Goal: Transaction & Acquisition: Purchase product/service

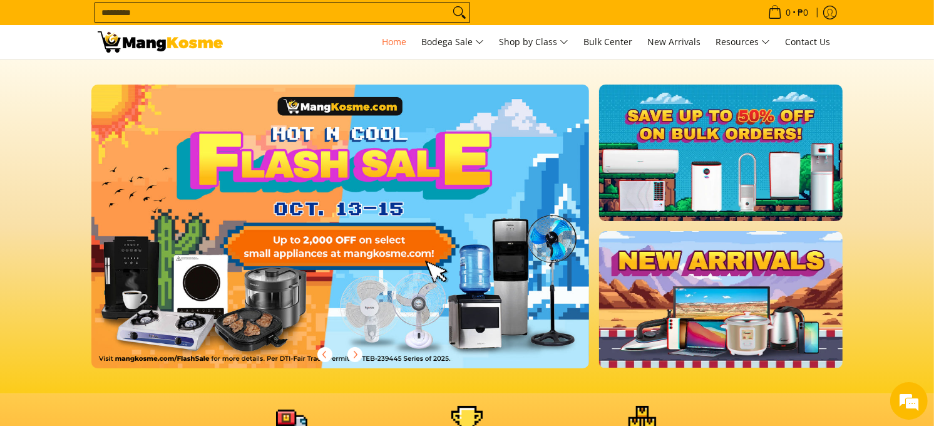
click at [131, 14] on input "Search..." at bounding box center [272, 12] width 354 height 19
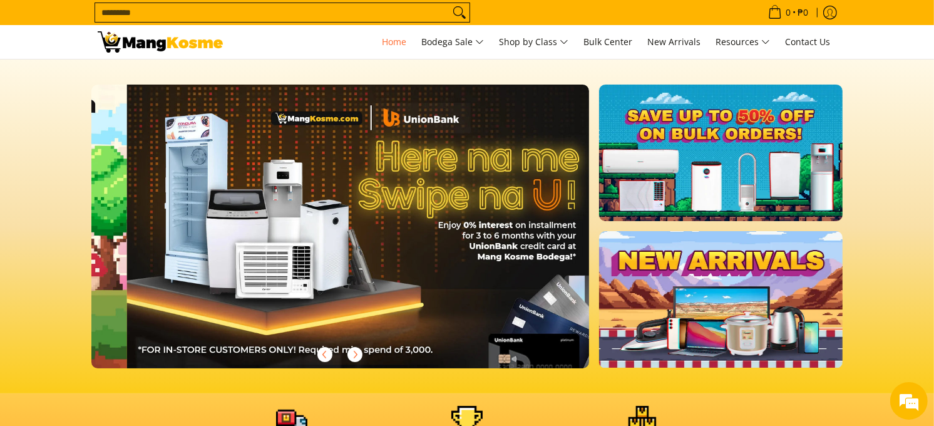
scroll to position [0, 995]
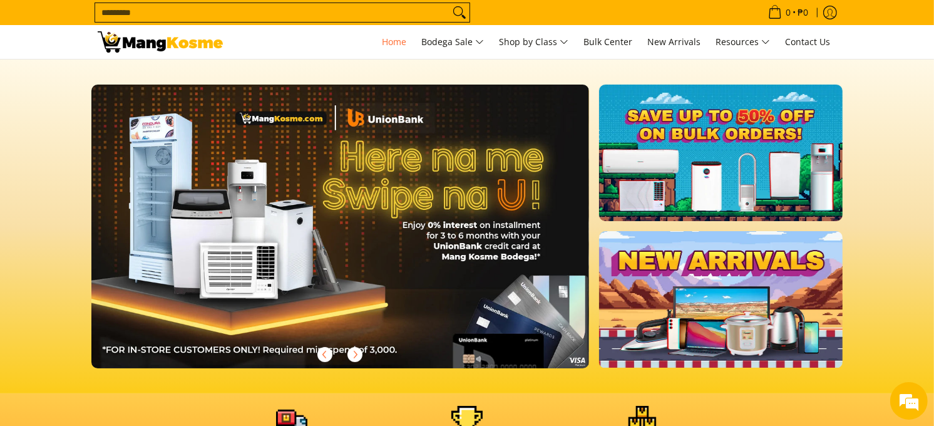
click at [191, 10] on input "Search..." at bounding box center [272, 12] width 354 height 19
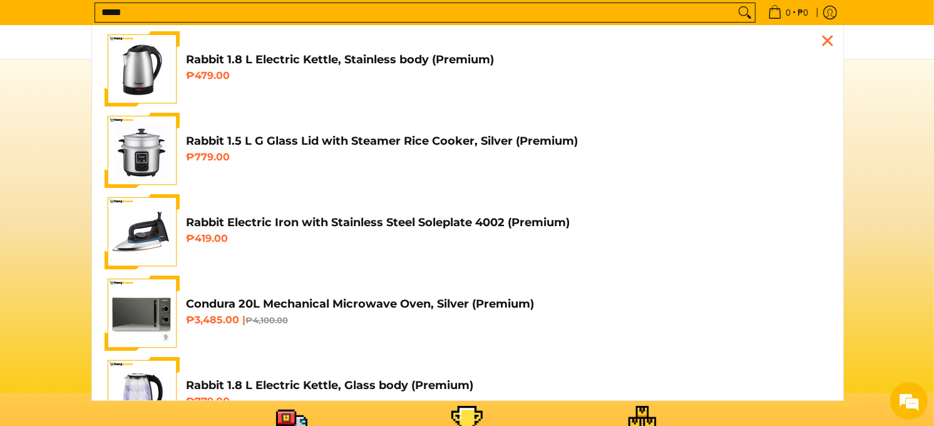
scroll to position [0, 1990]
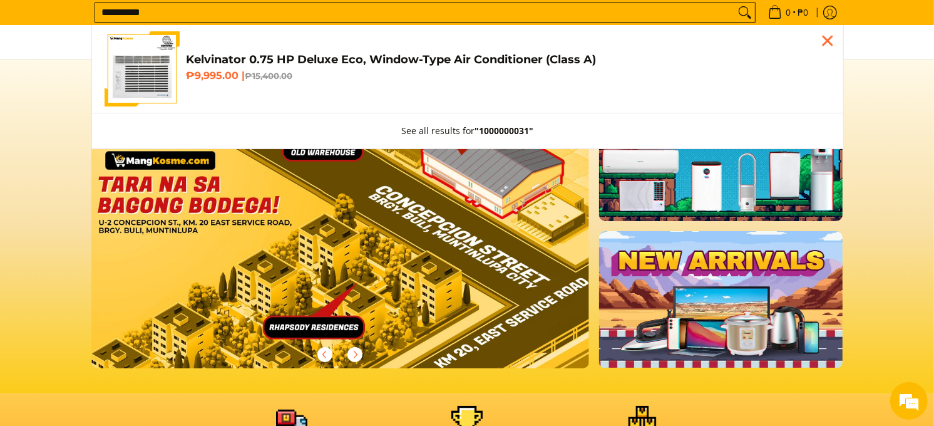
type input "**********"
click at [233, 65] on h4 "Kelvinator 0.75 HP Deluxe Eco, Window-Type Air Conditioner (Class A)" at bounding box center [508, 60] width 645 height 14
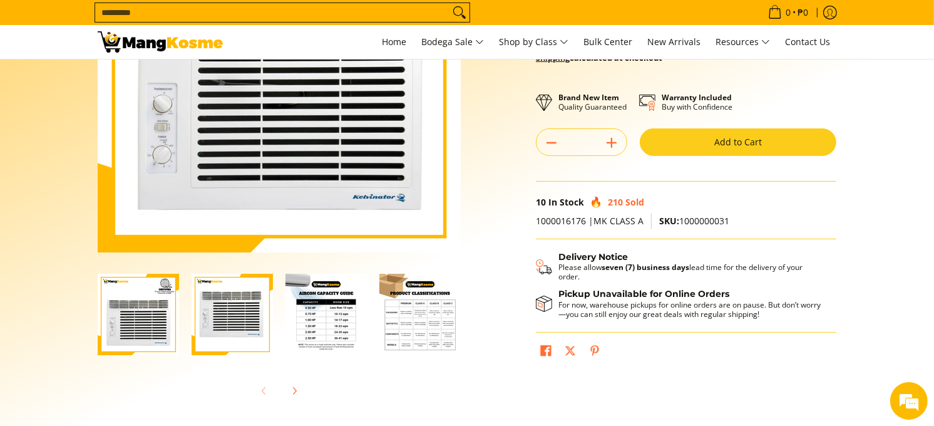
scroll to position [208, 0]
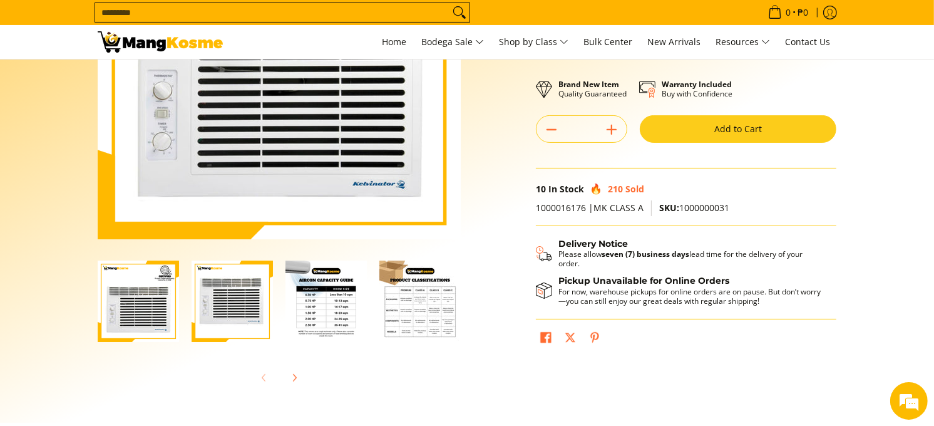
click at [745, 132] on button "Add to Cart" at bounding box center [738, 129] width 197 height 28
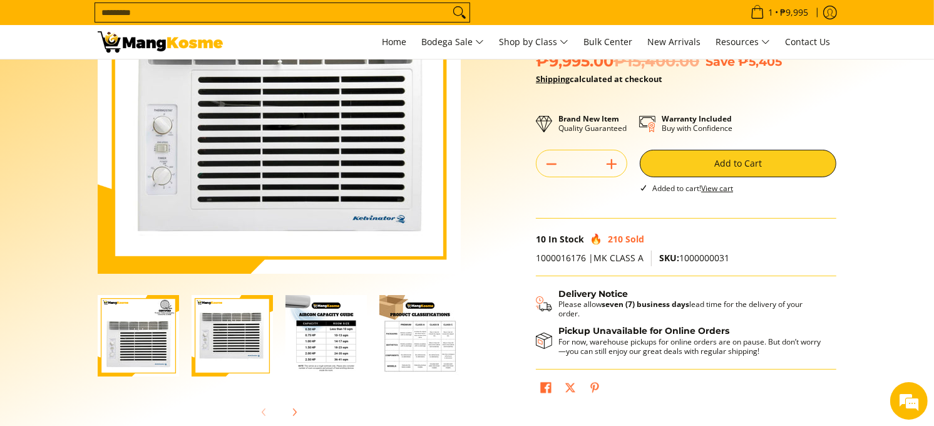
scroll to position [0, 0]
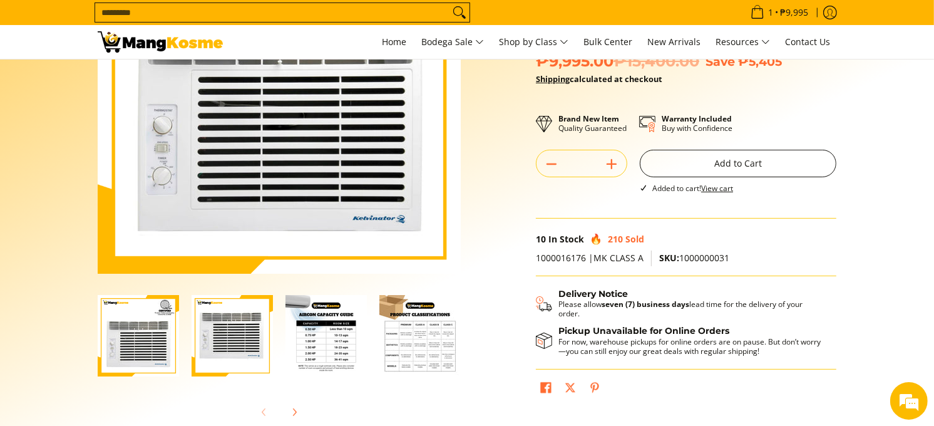
click at [722, 167] on button "Add to Cart" at bounding box center [738, 164] width 197 height 28
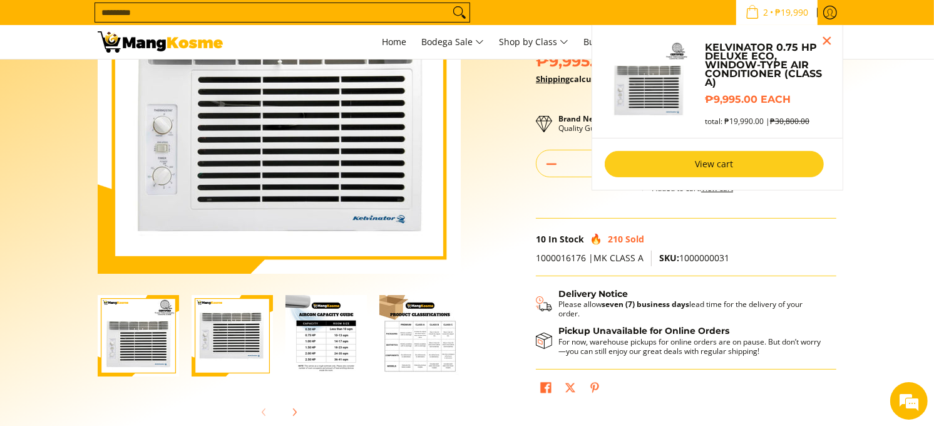
click at [718, 158] on link "View cart" at bounding box center [714, 164] width 219 height 26
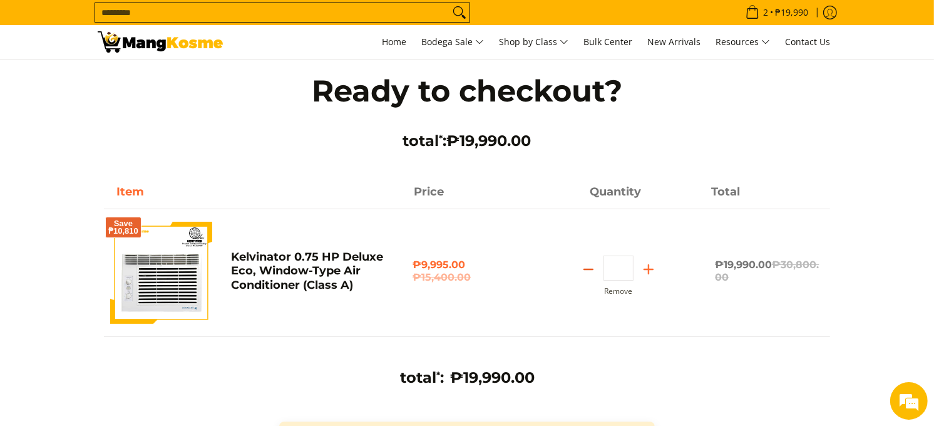
click at [590, 271] on icon "Subtract" at bounding box center [588, 269] width 18 height 18
type input "*"
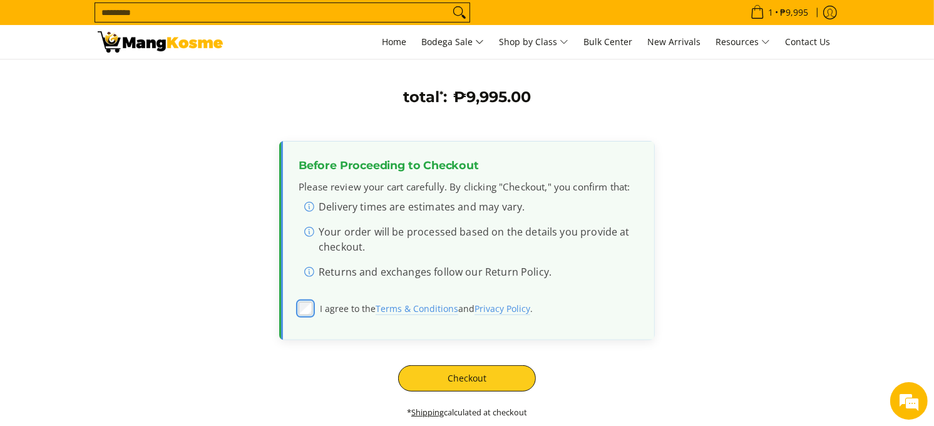
scroll to position [347, 0]
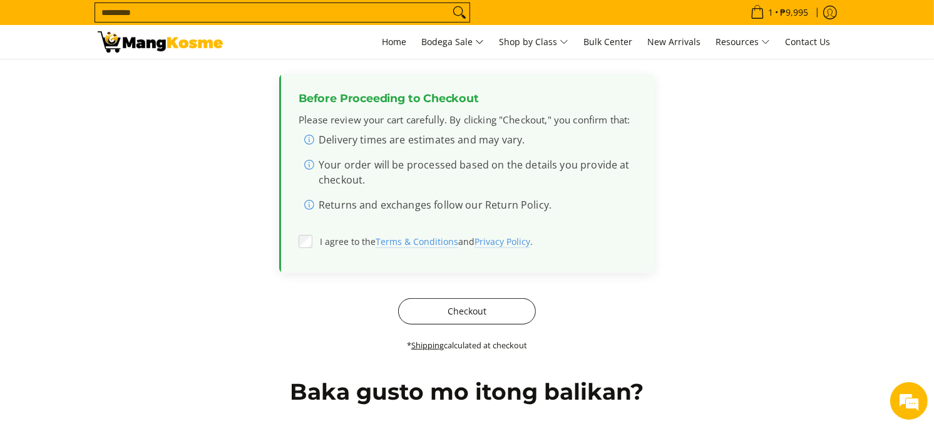
click at [463, 300] on button "Checkout" at bounding box center [467, 311] width 138 height 26
